Goal: Navigation & Orientation: Find specific page/section

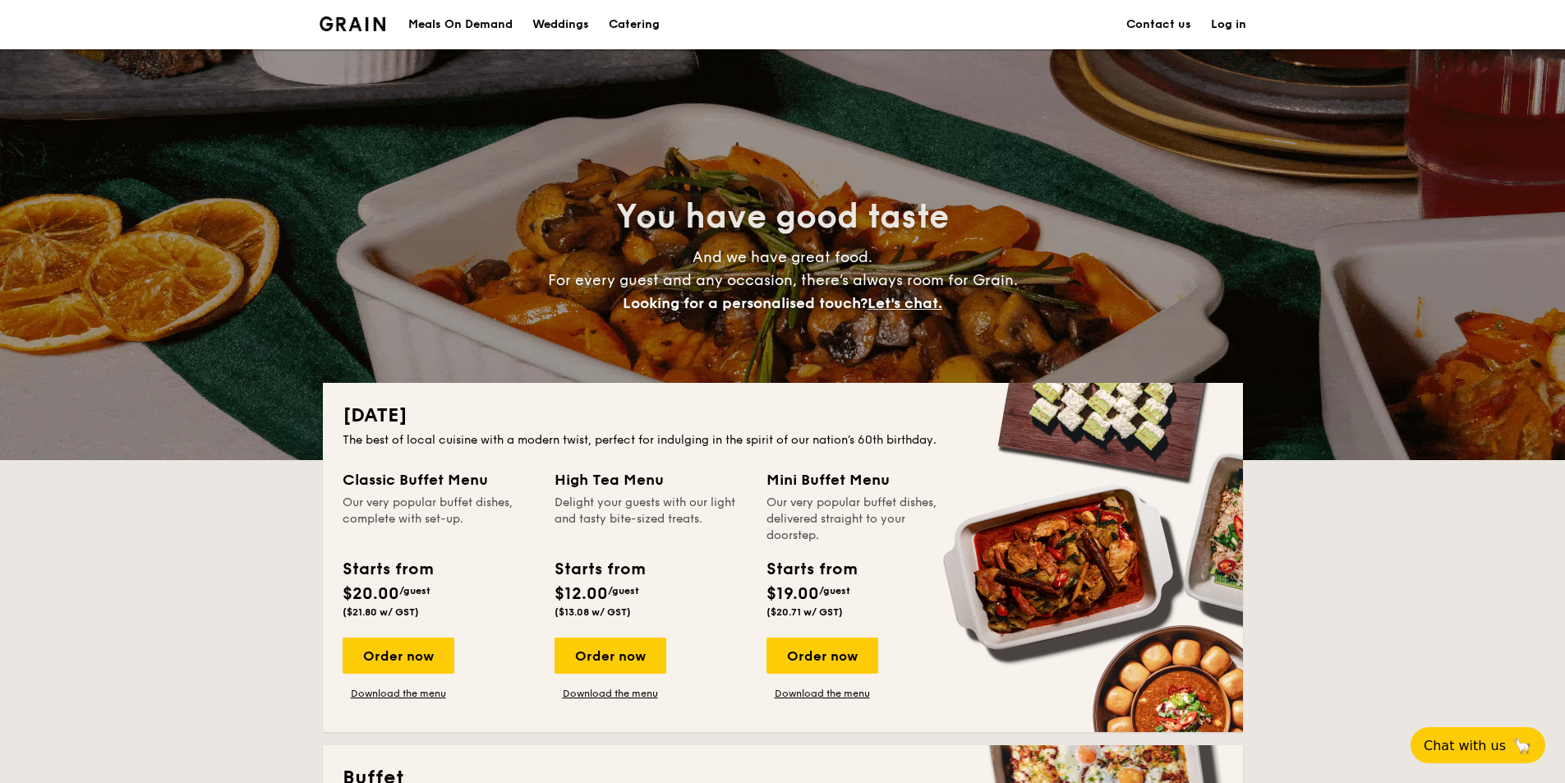
click at [476, 18] on div "Meals On Demand" at bounding box center [460, 24] width 104 height 49
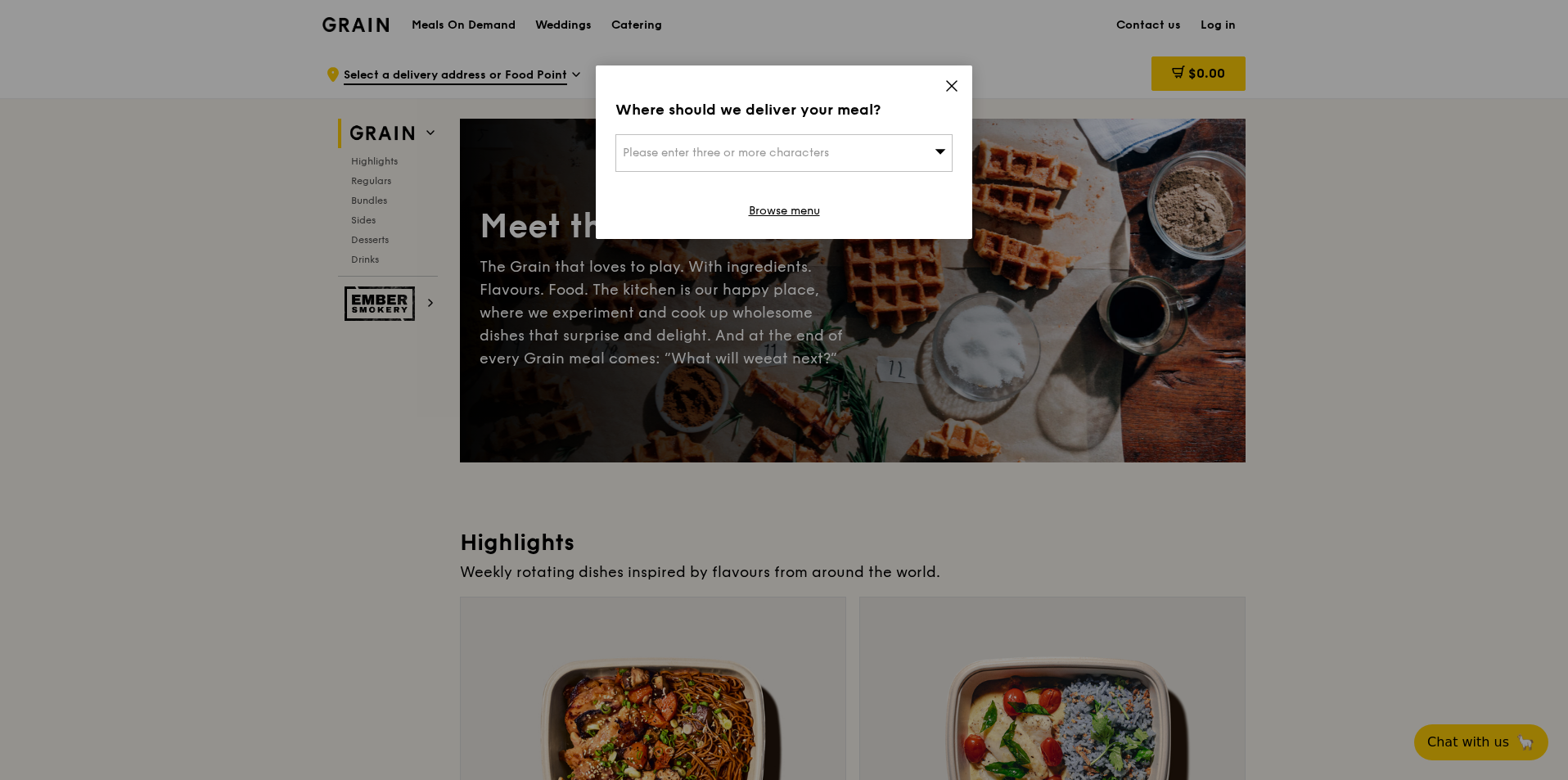
click at [953, 89] on icon at bounding box center [951, 86] width 10 height 10
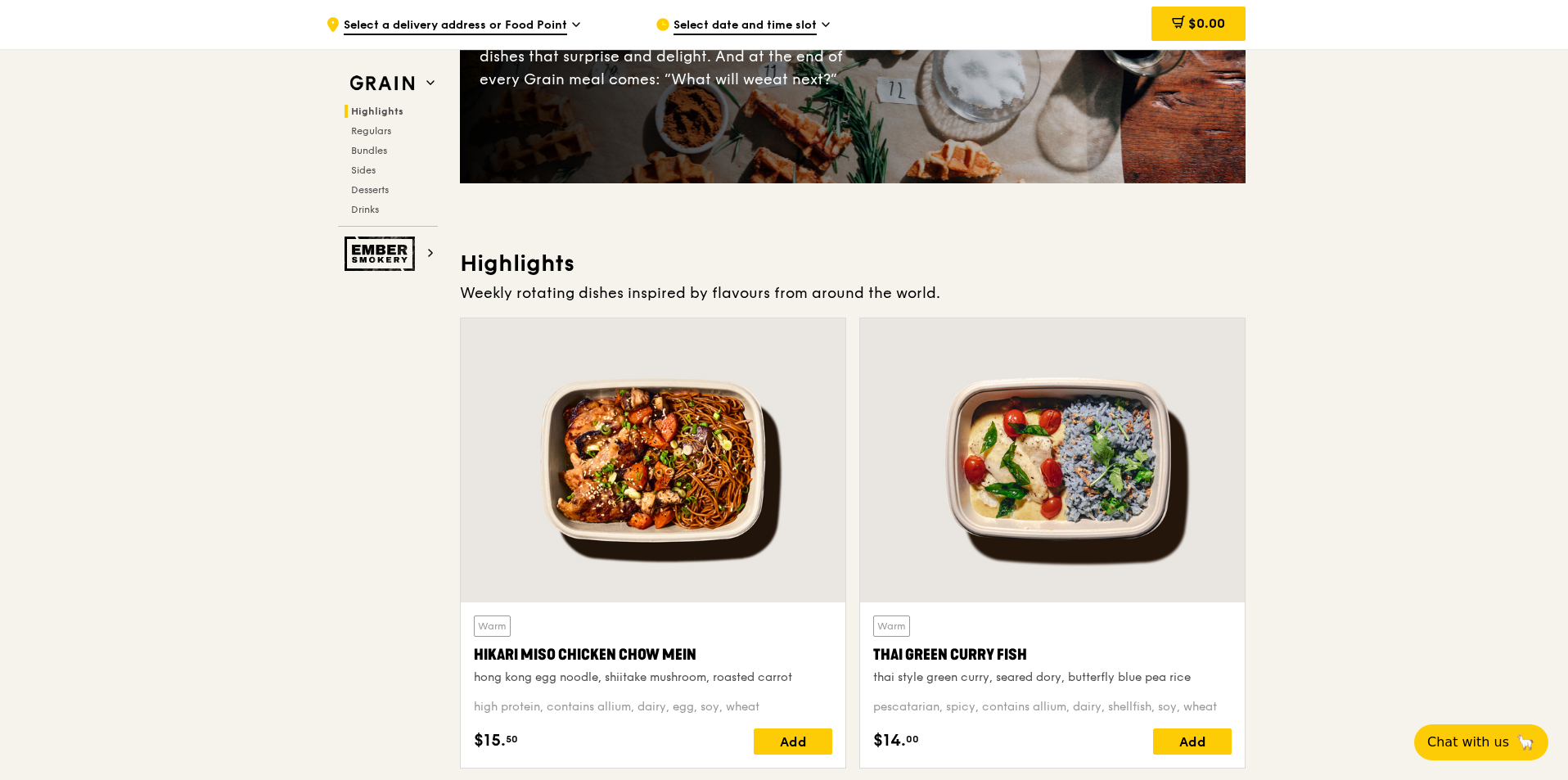
scroll to position [491, 0]
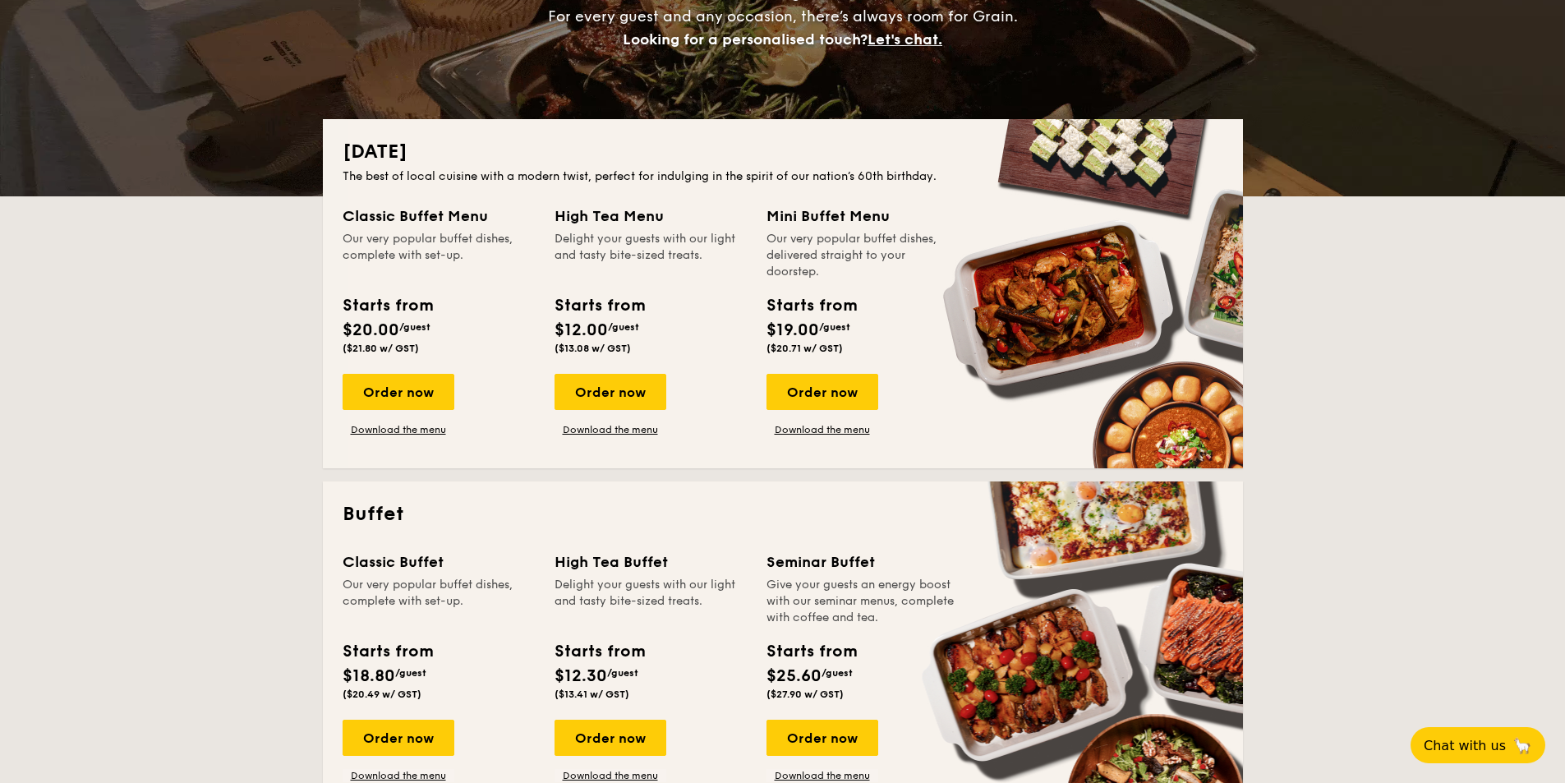
scroll to position [411, 0]
